Goal: Task Accomplishment & Management: Use online tool/utility

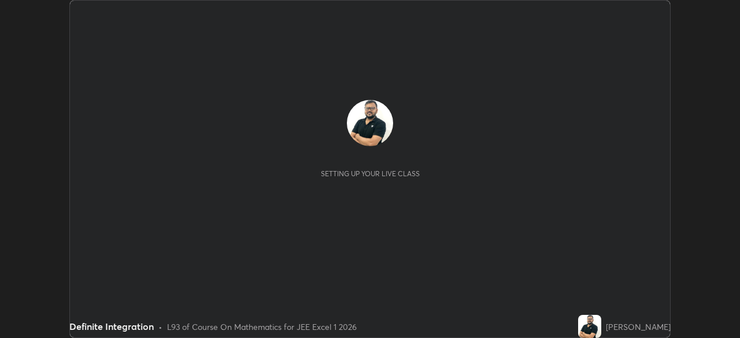
scroll to position [338, 740]
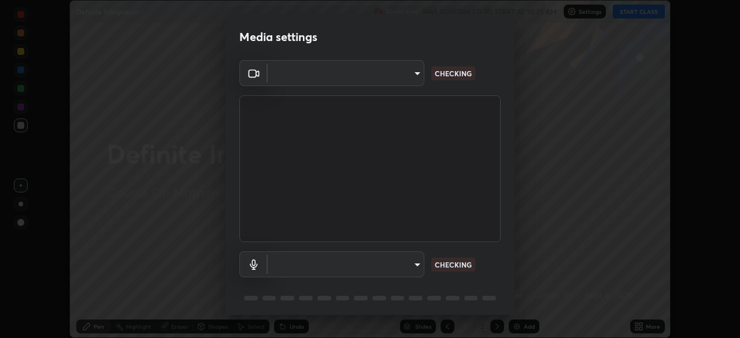
type input "1aa9a2346586593530aac2cf173ef8fd9a708ba55414d838fbce605f7d08cc12"
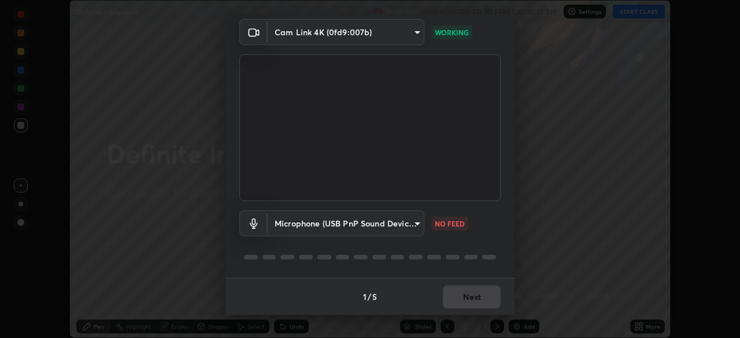
click at [410, 224] on body "Erase all Definite Integration Recording WAS SCHEDULED TO START AT 10:35 AM Set…" at bounding box center [370, 169] width 740 height 338
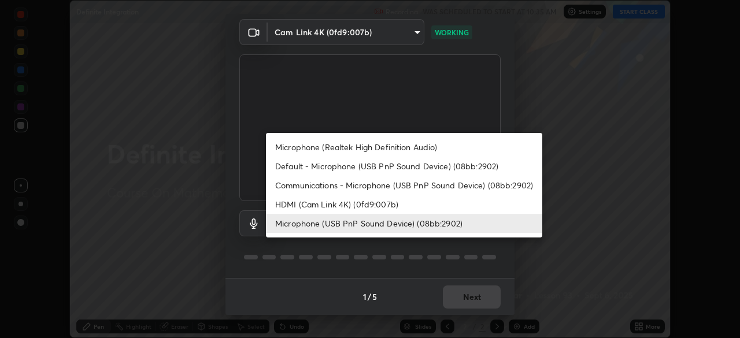
click at [393, 169] on li "Default - Microphone (USB PnP Sound Device) (08bb:2902)" at bounding box center [404, 166] width 276 height 19
type input "default"
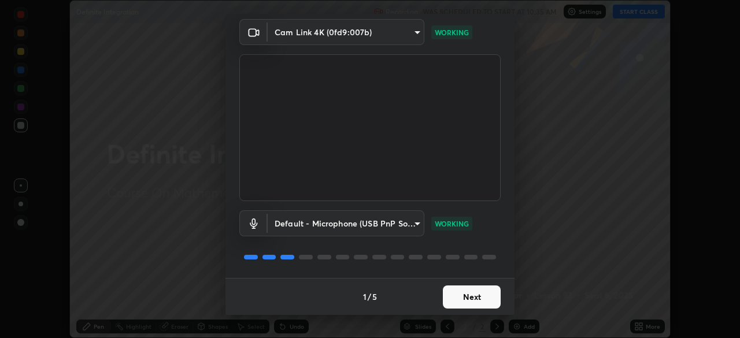
click at [453, 300] on button "Next" at bounding box center [472, 297] width 58 height 23
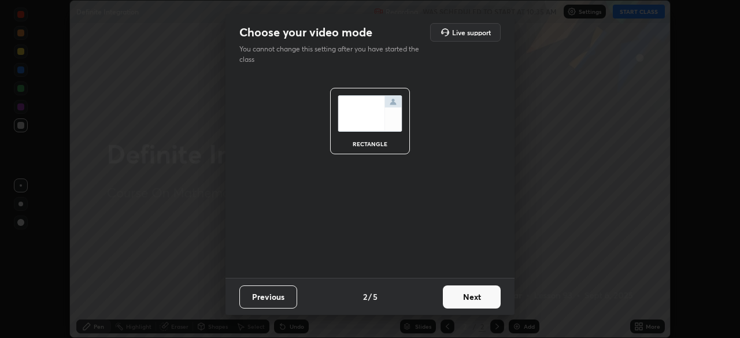
scroll to position [0, 0]
click at [462, 299] on button "Next" at bounding box center [472, 297] width 58 height 23
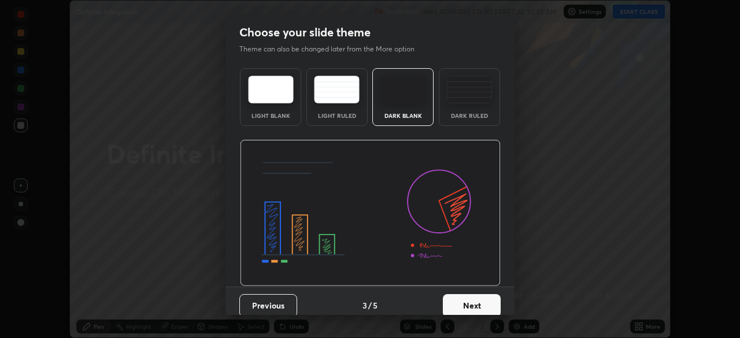
click at [464, 298] on button "Next" at bounding box center [472, 305] width 58 height 23
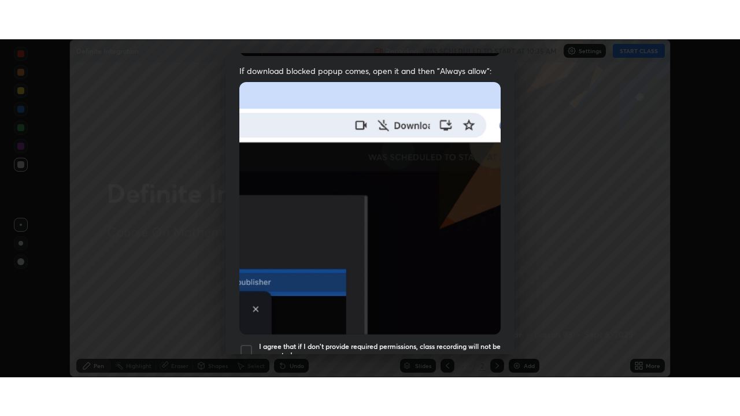
scroll to position [277, 0]
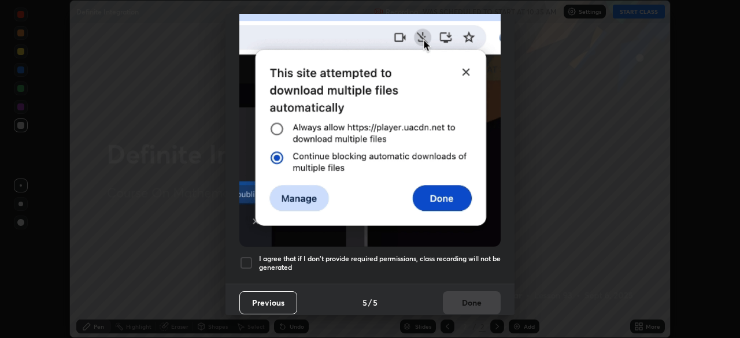
click at [241, 258] on div at bounding box center [246, 263] width 14 height 14
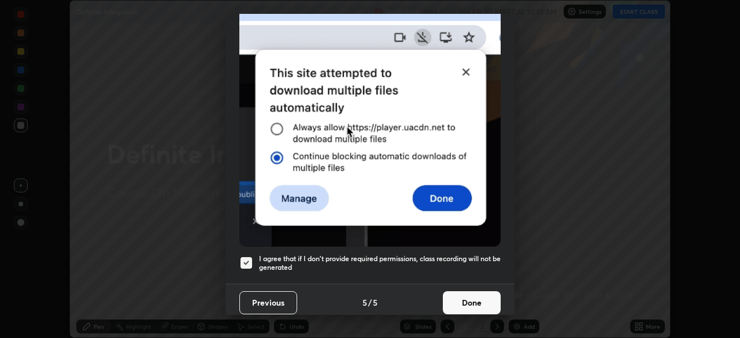
click at [461, 299] on button "Done" at bounding box center [472, 302] width 58 height 23
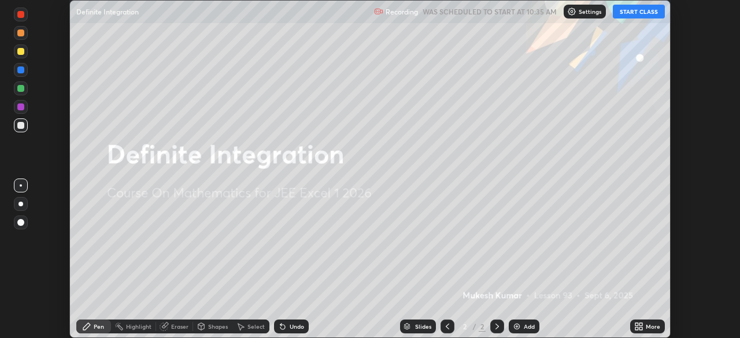
click at [637, 14] on button "START CLASS" at bounding box center [639, 12] width 52 height 14
click at [651, 328] on div "More" at bounding box center [653, 327] width 14 height 6
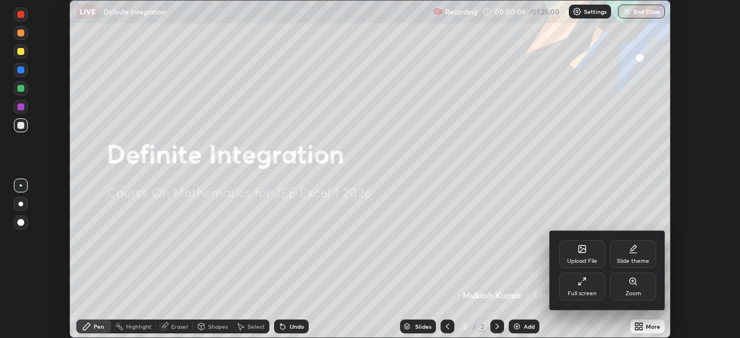
click at [587, 291] on div "Full screen" at bounding box center [582, 294] width 29 height 6
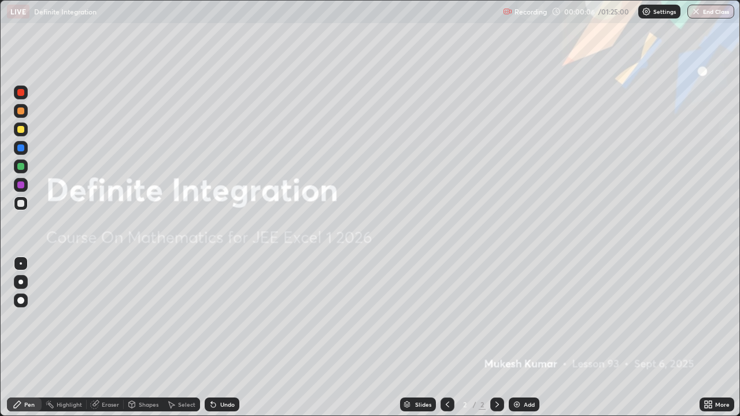
scroll to position [416, 740]
click at [524, 338] on div "Add" at bounding box center [529, 405] width 11 height 6
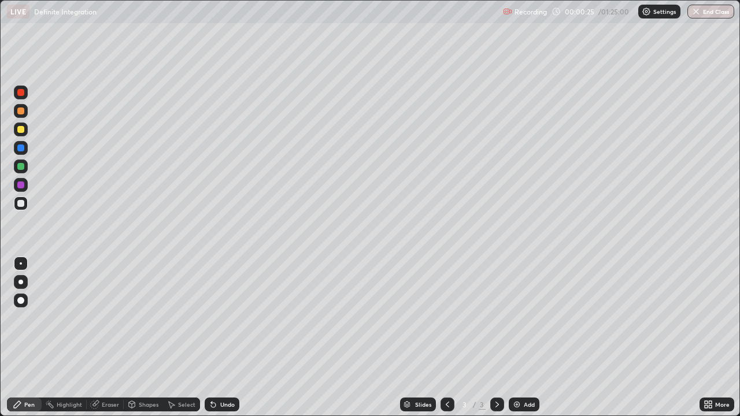
click at [225, 338] on div "Undo" at bounding box center [222, 405] width 35 height 14
click at [21, 90] on div at bounding box center [20, 92] width 7 height 7
click at [24, 203] on div at bounding box center [20, 203] width 7 height 7
click at [216, 338] on icon at bounding box center [213, 404] width 9 height 9
click at [231, 338] on div "Undo" at bounding box center [227, 405] width 14 height 6
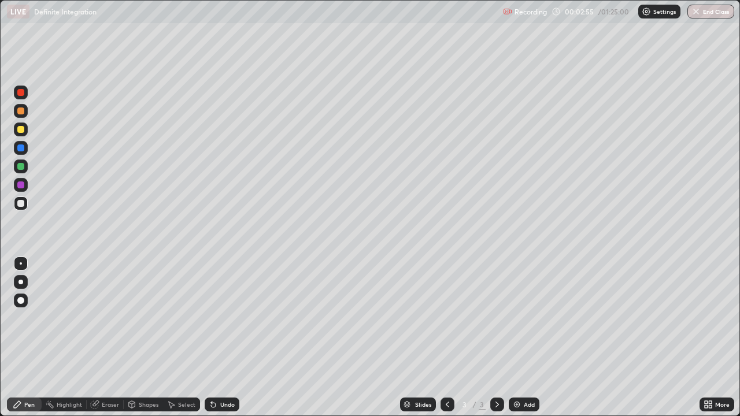
click at [224, 338] on div "Undo" at bounding box center [227, 405] width 14 height 6
click at [521, 338] on div "Add" at bounding box center [524, 405] width 31 height 14
click at [24, 128] on div at bounding box center [20, 129] width 7 height 7
click at [221, 338] on div "Undo" at bounding box center [222, 405] width 35 height 14
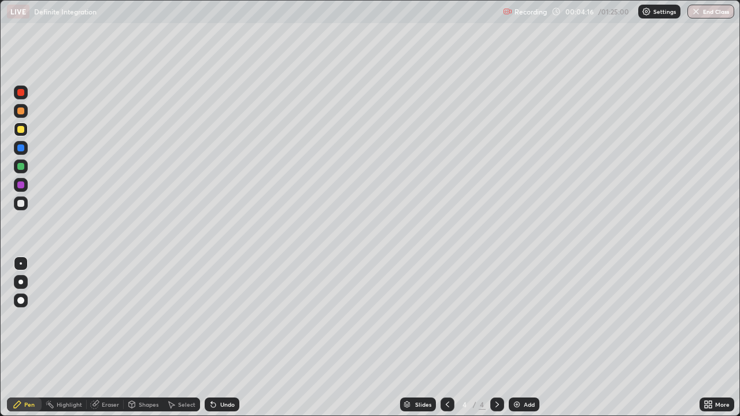
click at [222, 338] on div "Undo" at bounding box center [227, 405] width 14 height 6
click at [446, 338] on icon at bounding box center [447, 404] width 9 height 9
click at [495, 338] on icon at bounding box center [496, 404] width 9 height 9
click at [25, 207] on div at bounding box center [21, 204] width 14 height 14
click at [444, 338] on icon at bounding box center [447, 404] width 9 height 9
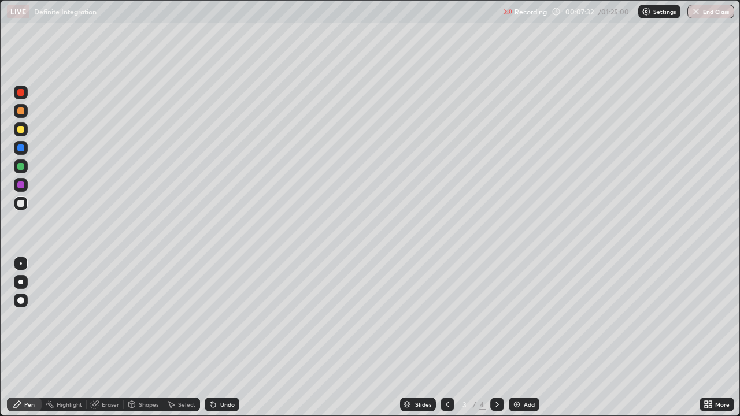
click at [495, 338] on icon at bounding box center [496, 405] width 3 height 6
click at [23, 203] on div at bounding box center [20, 203] width 7 height 7
click at [520, 338] on div "Add" at bounding box center [524, 405] width 31 height 14
click at [23, 167] on div at bounding box center [20, 166] width 7 height 7
click at [220, 338] on div "Undo" at bounding box center [227, 405] width 14 height 6
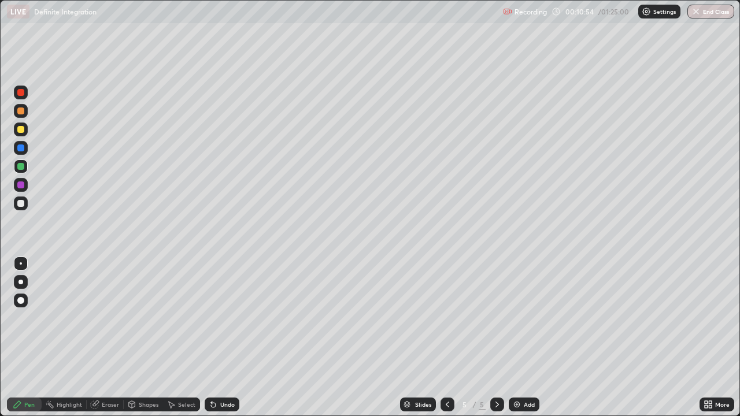
click at [225, 338] on div "Undo" at bounding box center [227, 405] width 14 height 6
click at [224, 338] on div "Undo" at bounding box center [227, 405] width 14 height 6
click at [223, 338] on div "Undo" at bounding box center [227, 405] width 14 height 6
click at [221, 338] on div "Undo" at bounding box center [227, 405] width 14 height 6
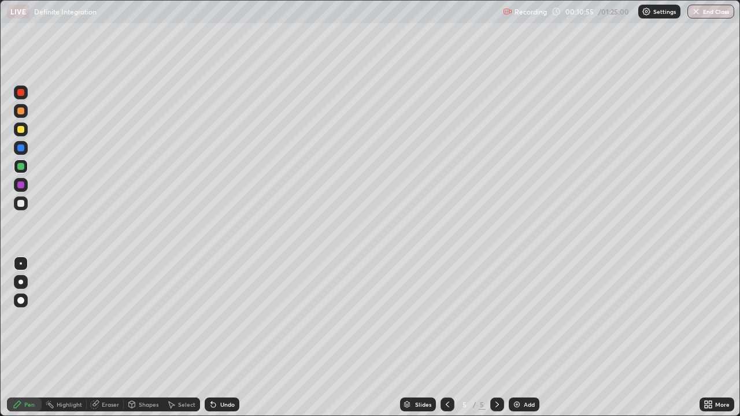
click at [221, 338] on div "Undo" at bounding box center [227, 405] width 14 height 6
click at [22, 202] on div at bounding box center [20, 203] width 7 height 7
click at [496, 338] on icon at bounding box center [496, 404] width 9 height 9
click at [515, 338] on img at bounding box center [516, 404] width 9 height 9
click at [224, 338] on div "Undo" at bounding box center [227, 405] width 14 height 6
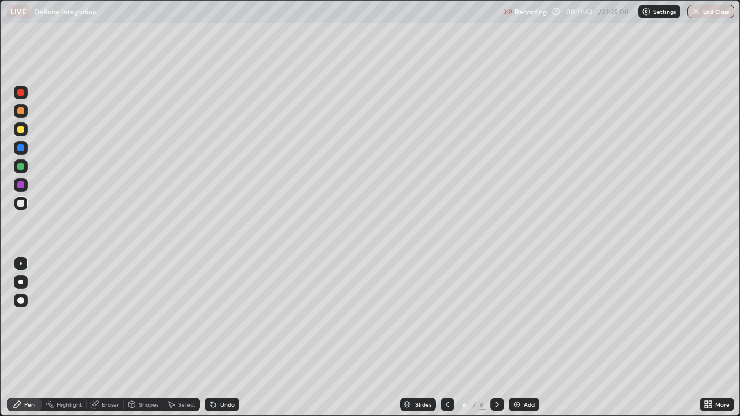
click at [224, 338] on div "Undo" at bounding box center [227, 405] width 14 height 6
click at [225, 338] on div "Undo" at bounding box center [222, 405] width 35 height 14
click at [227, 338] on div "Undo" at bounding box center [222, 405] width 35 height 14
click at [231, 338] on div "Undo" at bounding box center [222, 405] width 35 height 14
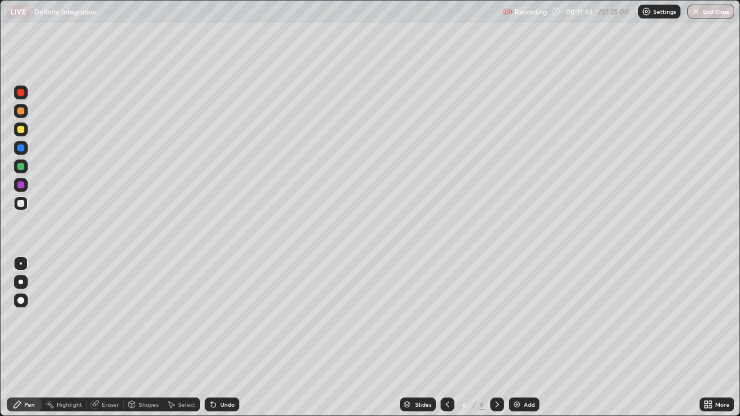
click at [232, 338] on div "Undo" at bounding box center [222, 405] width 35 height 14
click at [217, 338] on div "Undo" at bounding box center [222, 405] width 35 height 14
click at [220, 338] on div "Undo" at bounding box center [227, 405] width 14 height 6
click at [218, 338] on div "Undo" at bounding box center [222, 405] width 35 height 14
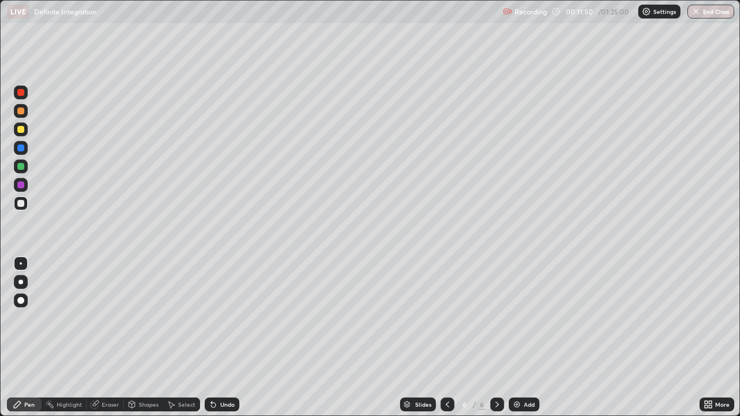
click at [220, 338] on div "Undo" at bounding box center [227, 405] width 14 height 6
click at [217, 338] on div "Undo" at bounding box center [222, 405] width 35 height 14
click at [220, 338] on div "Undo" at bounding box center [227, 405] width 14 height 6
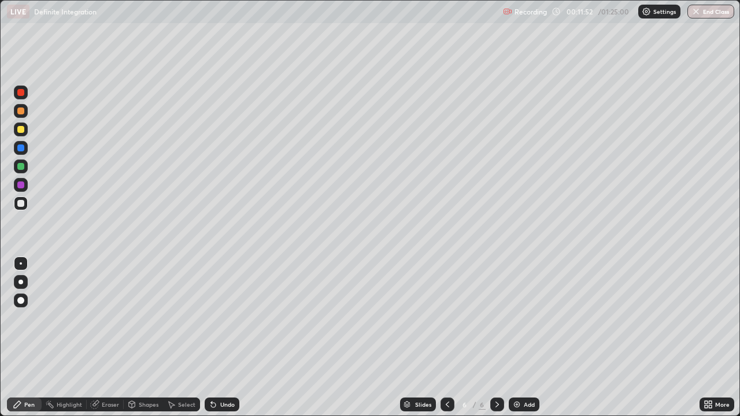
click at [220, 338] on div "Undo" at bounding box center [227, 405] width 14 height 6
click at [222, 338] on div "Undo" at bounding box center [227, 405] width 14 height 6
click at [223, 338] on div "Undo" at bounding box center [227, 405] width 14 height 6
click at [446, 338] on icon at bounding box center [447, 404] width 9 height 9
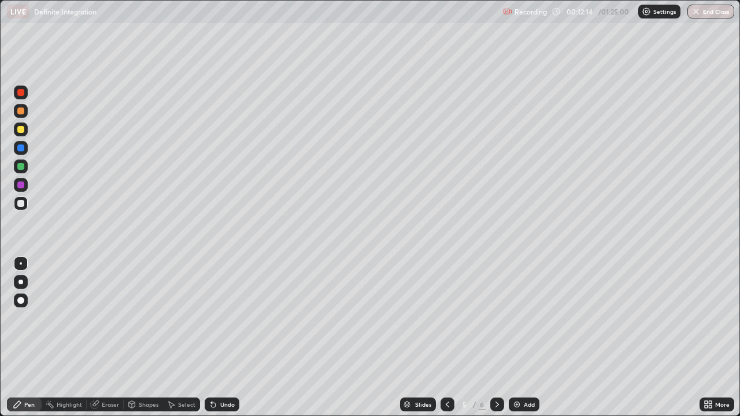
click at [495, 338] on div at bounding box center [497, 405] width 14 height 14
click at [224, 338] on div "Undo" at bounding box center [227, 405] width 14 height 6
click at [106, 338] on div "Eraser" at bounding box center [110, 405] width 17 height 6
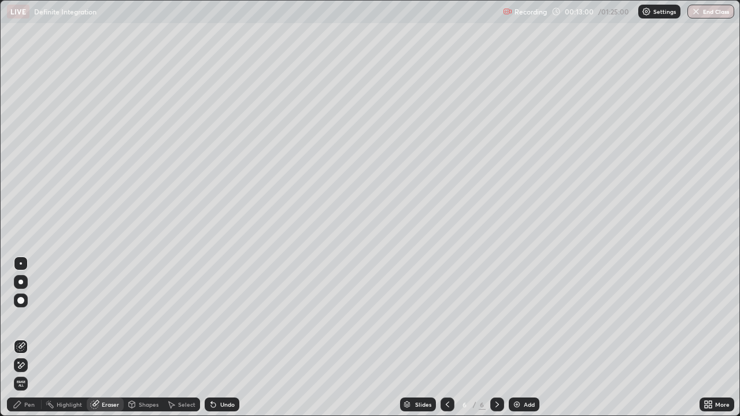
click at [30, 338] on div "Pen" at bounding box center [29, 405] width 10 height 6
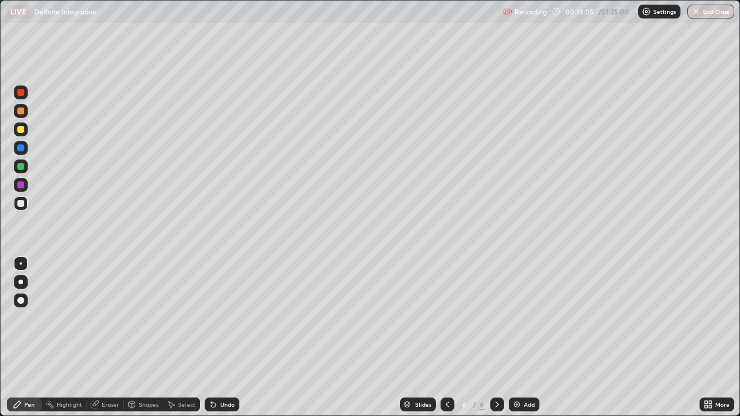
click at [446, 338] on icon at bounding box center [447, 404] width 9 height 9
click at [497, 338] on icon at bounding box center [496, 404] width 9 height 9
click at [223, 338] on div "Undo" at bounding box center [227, 405] width 14 height 6
click at [187, 338] on div "Select" at bounding box center [186, 405] width 17 height 6
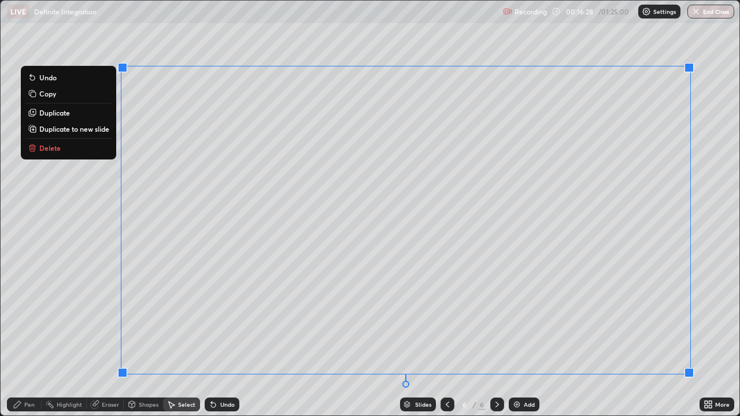
click at [72, 149] on button "Delete" at bounding box center [68, 148] width 86 height 14
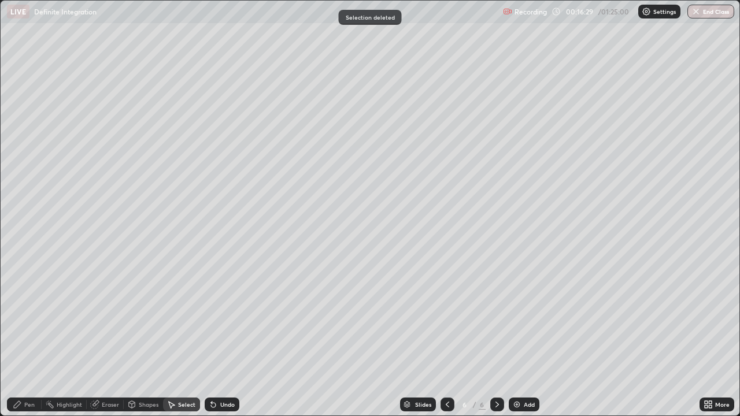
click at [35, 338] on div "Pen" at bounding box center [24, 405] width 35 height 14
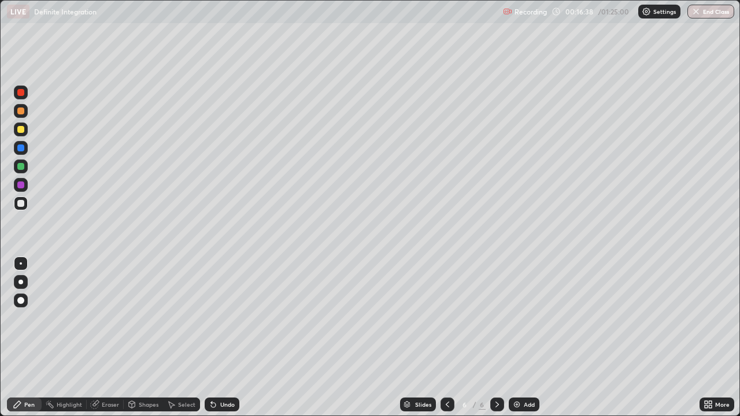
click at [230, 338] on div "Undo" at bounding box center [222, 405] width 35 height 14
click at [225, 338] on div "Undo" at bounding box center [227, 405] width 14 height 6
click at [444, 338] on icon at bounding box center [447, 404] width 9 height 9
click at [495, 338] on icon at bounding box center [496, 404] width 9 height 9
click at [494, 338] on div at bounding box center [497, 405] width 14 height 14
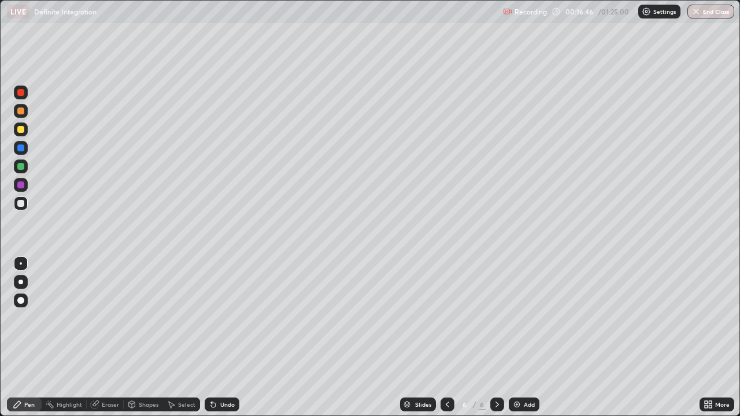
click at [493, 338] on div at bounding box center [497, 405] width 14 height 14
click at [496, 338] on icon at bounding box center [496, 404] width 9 height 9
click at [221, 338] on div "Undo" at bounding box center [227, 405] width 14 height 6
click at [224, 338] on div "Undo" at bounding box center [227, 405] width 14 height 6
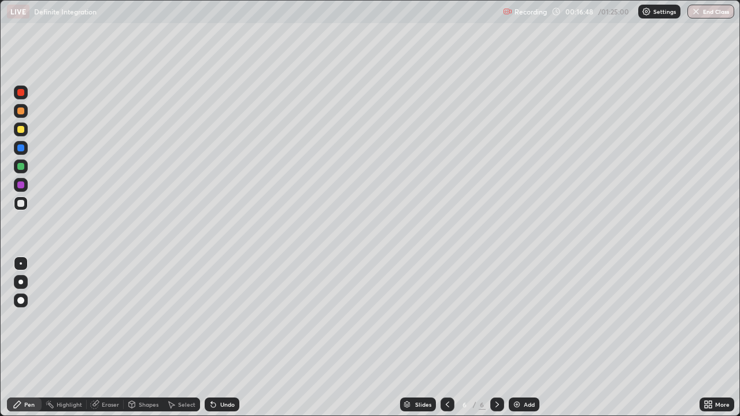
click at [224, 338] on div "Undo" at bounding box center [227, 405] width 14 height 6
click at [223, 338] on div "Undo" at bounding box center [227, 405] width 14 height 6
click at [451, 338] on div at bounding box center [447, 405] width 14 height 14
click at [446, 338] on icon at bounding box center [447, 405] width 3 height 6
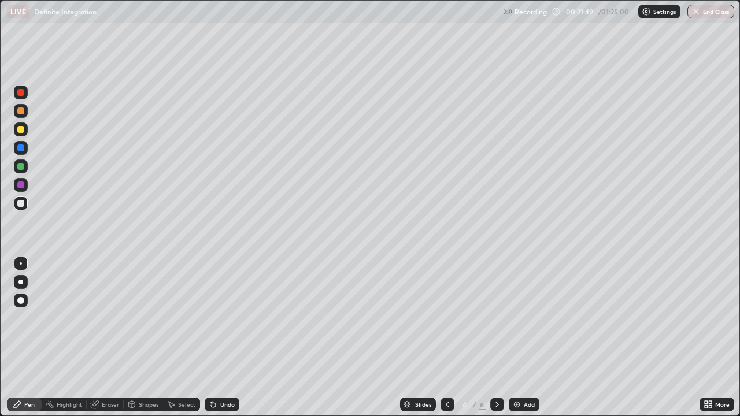
click at [494, 338] on icon at bounding box center [496, 404] width 9 height 9
click at [496, 338] on icon at bounding box center [496, 405] width 3 height 6
click at [495, 338] on icon at bounding box center [496, 405] width 3 height 6
click at [496, 338] on icon at bounding box center [496, 404] width 9 height 9
click at [495, 338] on icon at bounding box center [496, 405] width 3 height 6
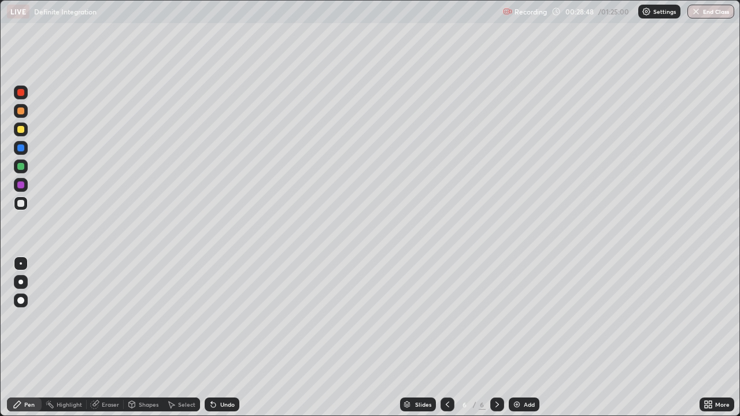
click at [524, 338] on div "Add" at bounding box center [529, 405] width 11 height 6
click at [21, 130] on div at bounding box center [20, 129] width 7 height 7
click at [21, 203] on div at bounding box center [20, 203] width 7 height 7
click at [21, 165] on div at bounding box center [20, 166] width 7 height 7
click at [23, 205] on div at bounding box center [20, 203] width 7 height 7
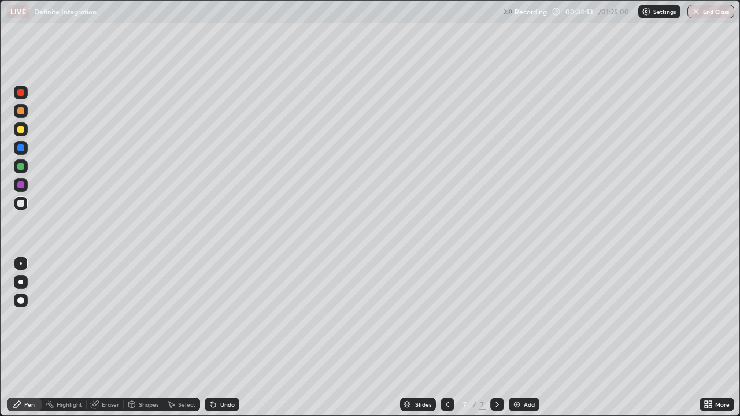
click at [520, 338] on img at bounding box center [516, 404] width 9 height 9
click at [27, 188] on div at bounding box center [21, 185] width 14 height 14
click at [227, 338] on div "Undo" at bounding box center [227, 405] width 14 height 6
click at [226, 338] on div "Undo" at bounding box center [227, 405] width 14 height 6
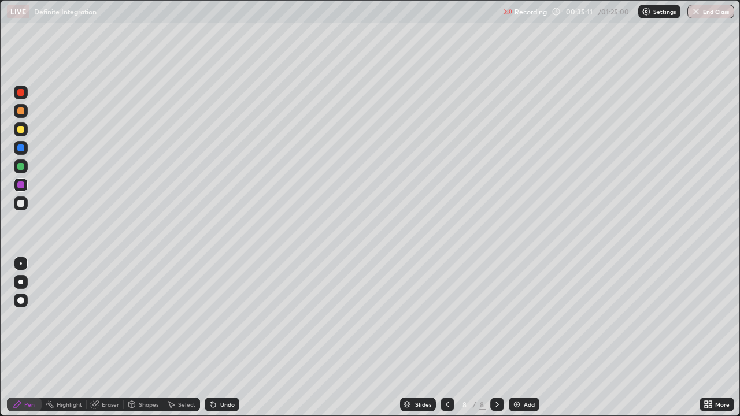
click at [226, 338] on div "Undo" at bounding box center [227, 405] width 14 height 6
click at [228, 338] on div "Undo" at bounding box center [227, 405] width 14 height 6
click at [446, 338] on icon at bounding box center [447, 404] width 9 height 9
click at [496, 338] on icon at bounding box center [496, 404] width 9 height 9
click at [494, 338] on icon at bounding box center [496, 404] width 9 height 9
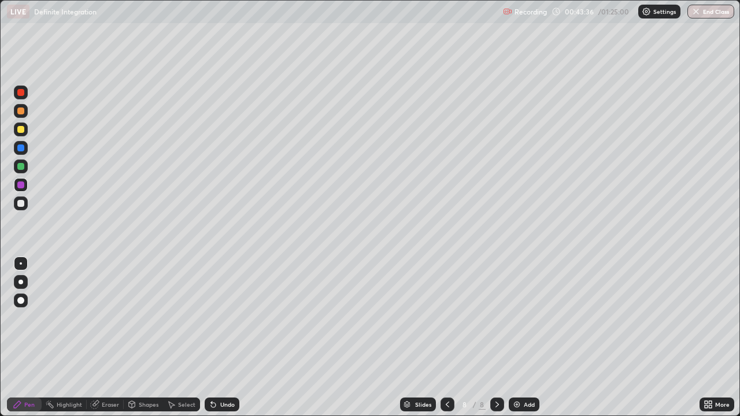
click at [495, 338] on icon at bounding box center [496, 404] width 9 height 9
click at [495, 338] on icon at bounding box center [496, 405] width 3 height 6
click at [21, 205] on div at bounding box center [20, 203] width 7 height 7
click at [495, 338] on icon at bounding box center [496, 404] width 9 height 9
click at [524, 338] on div "Add" at bounding box center [529, 405] width 11 height 6
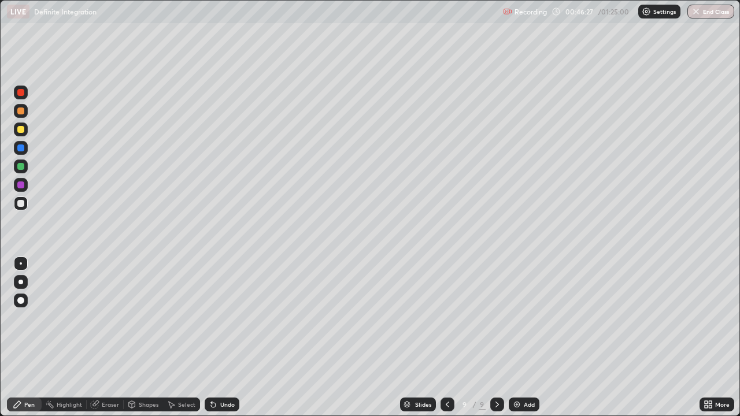
click at [22, 91] on div at bounding box center [20, 92] width 7 height 7
click at [25, 129] on div at bounding box center [21, 130] width 14 height 14
click at [21, 201] on div at bounding box center [20, 203] width 7 height 7
click at [19, 146] on div at bounding box center [20, 147] width 7 height 7
click at [21, 203] on div at bounding box center [20, 203] width 7 height 7
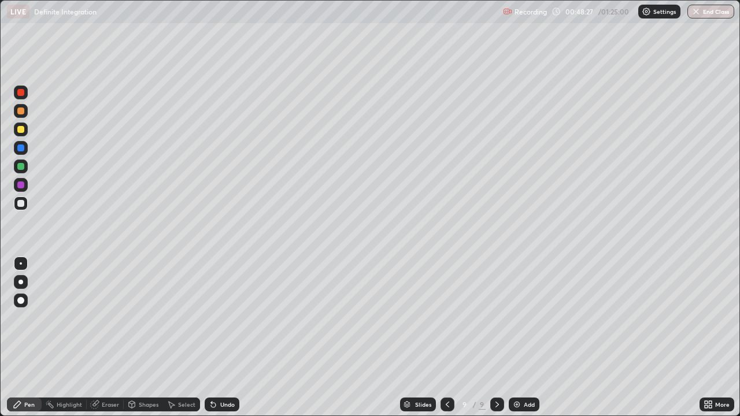
click at [21, 183] on div at bounding box center [20, 184] width 7 height 7
click at [446, 338] on icon at bounding box center [447, 404] width 9 height 9
click at [498, 338] on div at bounding box center [497, 405] width 14 height 14
click at [496, 338] on icon at bounding box center [496, 404] width 9 height 9
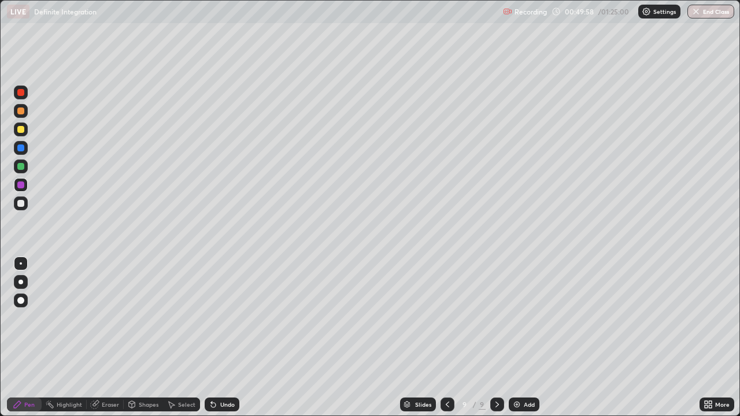
click at [21, 206] on div at bounding box center [20, 203] width 7 height 7
click at [27, 134] on div at bounding box center [21, 129] width 14 height 18
click at [496, 338] on icon at bounding box center [496, 404] width 9 height 9
click at [495, 338] on icon at bounding box center [496, 404] width 9 height 9
click at [496, 338] on icon at bounding box center [496, 404] width 9 height 9
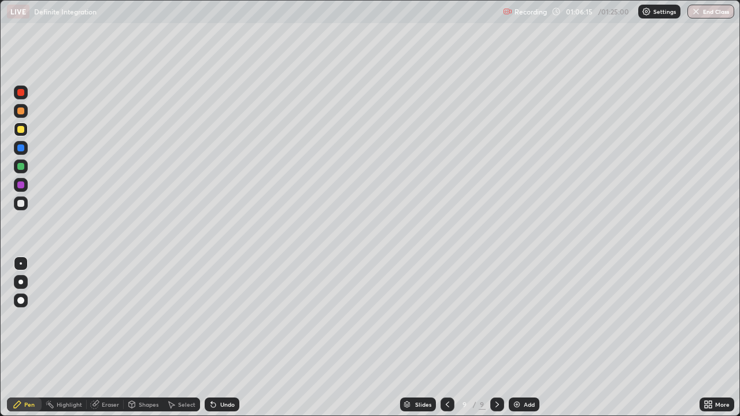
click at [21, 205] on div at bounding box center [20, 203] width 7 height 7
click at [528, 338] on div "Add" at bounding box center [529, 405] width 11 height 6
click at [20, 91] on div at bounding box center [20, 92] width 7 height 7
click at [25, 128] on div at bounding box center [21, 130] width 14 height 14
click at [25, 203] on div at bounding box center [21, 204] width 14 height 14
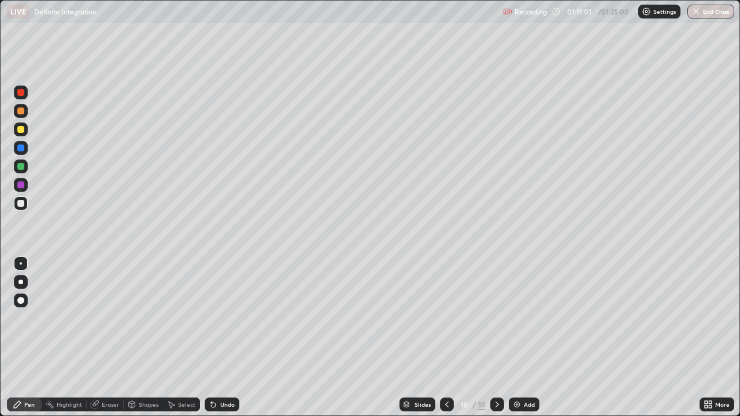
click at [23, 129] on div at bounding box center [20, 129] width 7 height 7
click at [24, 209] on div at bounding box center [21, 204] width 14 height 14
click at [21, 203] on div at bounding box center [20, 203] width 7 height 7
click at [17, 164] on div at bounding box center [20, 166] width 7 height 7
click at [24, 203] on div at bounding box center [20, 203] width 7 height 7
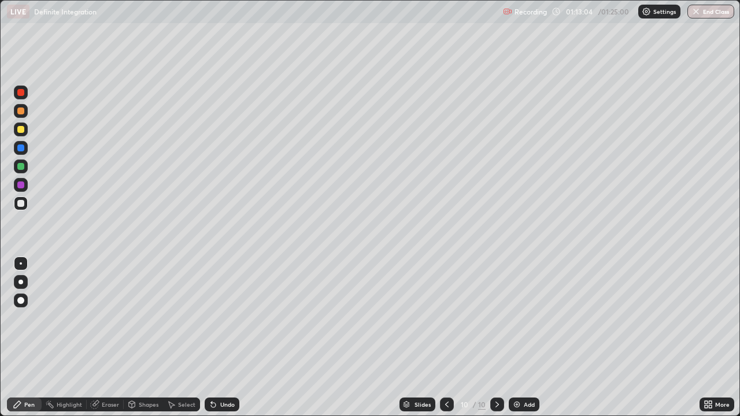
click at [211, 338] on icon at bounding box center [213, 405] width 5 height 5
click at [708, 14] on button "End Class" at bounding box center [710, 12] width 47 height 14
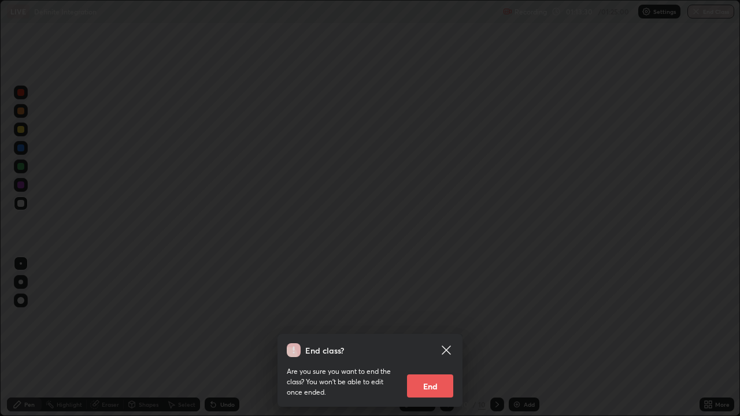
click at [429, 338] on button "End" at bounding box center [430, 386] width 46 height 23
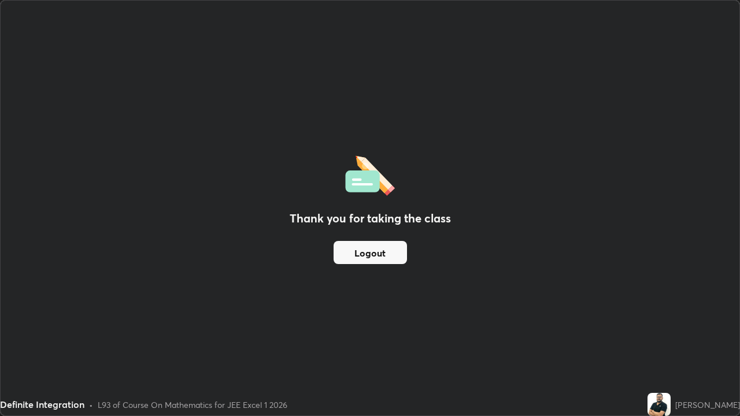
click at [353, 253] on button "Logout" at bounding box center [369, 252] width 73 height 23
